Goal: Navigation & Orientation: Understand site structure

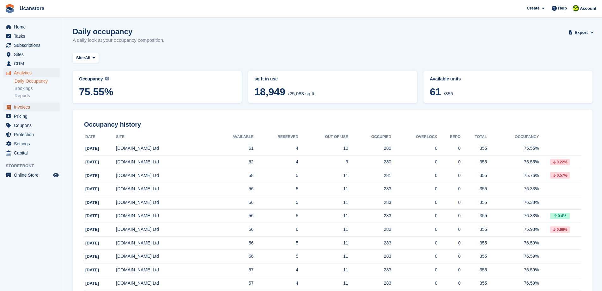
click at [29, 106] on span "Invoices" at bounding box center [33, 106] width 38 height 9
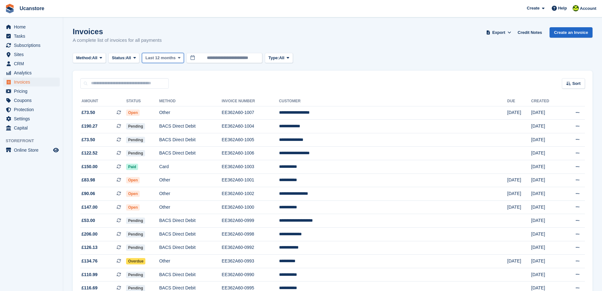
click at [181, 60] on icon at bounding box center [179, 58] width 3 height 4
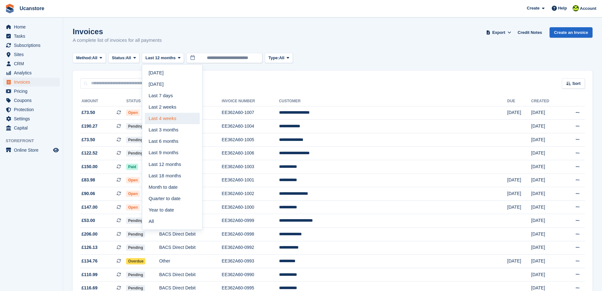
click at [167, 119] on link "Last 4 weeks" at bounding box center [172, 118] width 55 height 11
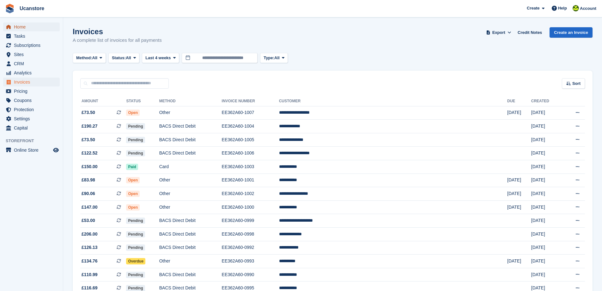
click at [39, 27] on span "Home" at bounding box center [33, 26] width 38 height 9
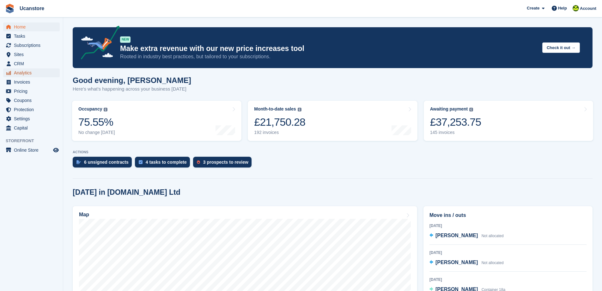
click at [23, 71] on span "Analytics" at bounding box center [33, 72] width 38 height 9
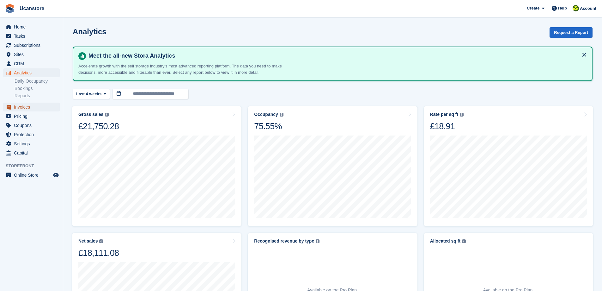
click at [29, 107] on span "Invoices" at bounding box center [33, 106] width 38 height 9
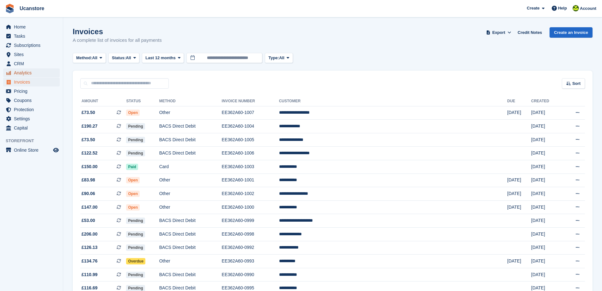
click at [23, 73] on span "Analytics" at bounding box center [33, 72] width 38 height 9
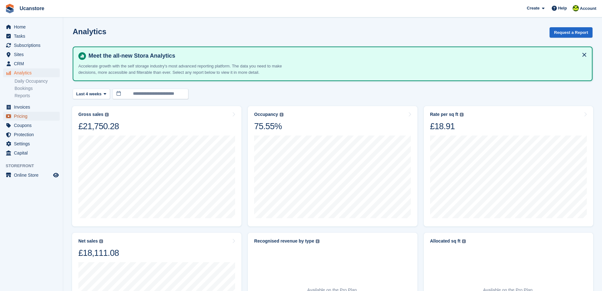
click at [27, 116] on span "Pricing" at bounding box center [33, 116] width 38 height 9
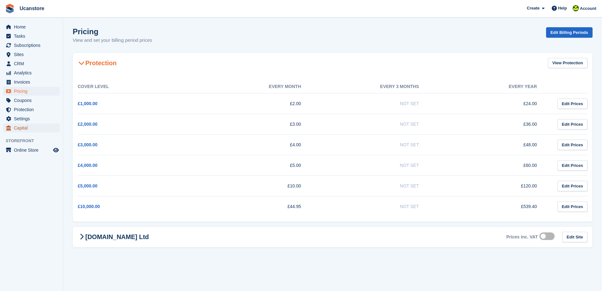
click at [26, 129] on span "Capital" at bounding box center [33, 127] width 38 height 9
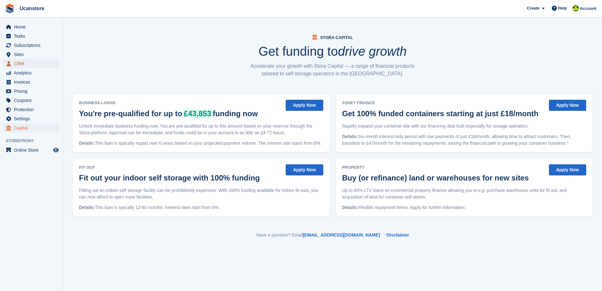
click at [30, 63] on span "CRM" at bounding box center [33, 63] width 38 height 9
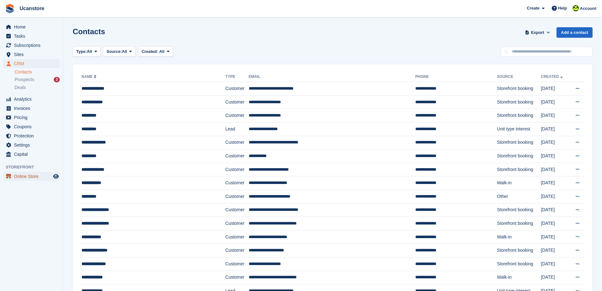
click at [26, 176] on span "Online Store" at bounding box center [33, 176] width 38 height 9
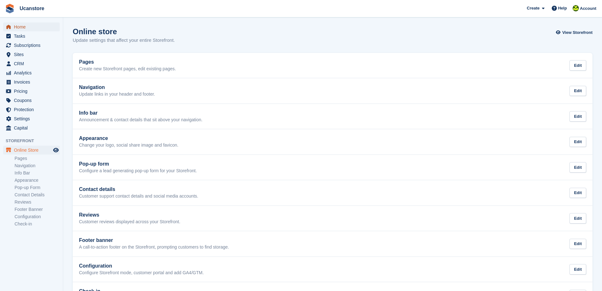
click at [24, 25] on span "Home" at bounding box center [33, 26] width 38 height 9
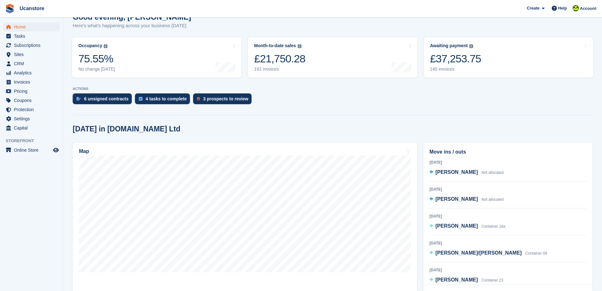
scroll to position [95, 0]
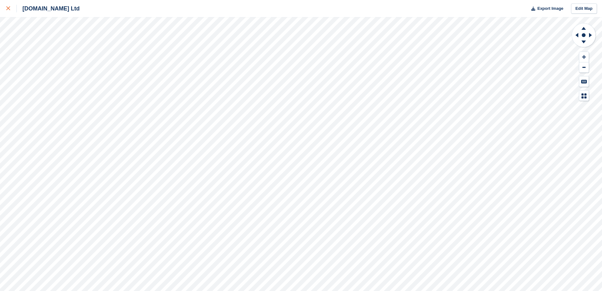
click at [7, 6] on div at bounding box center [11, 9] width 10 height 8
